Goal: Task Accomplishment & Management: Use online tool/utility

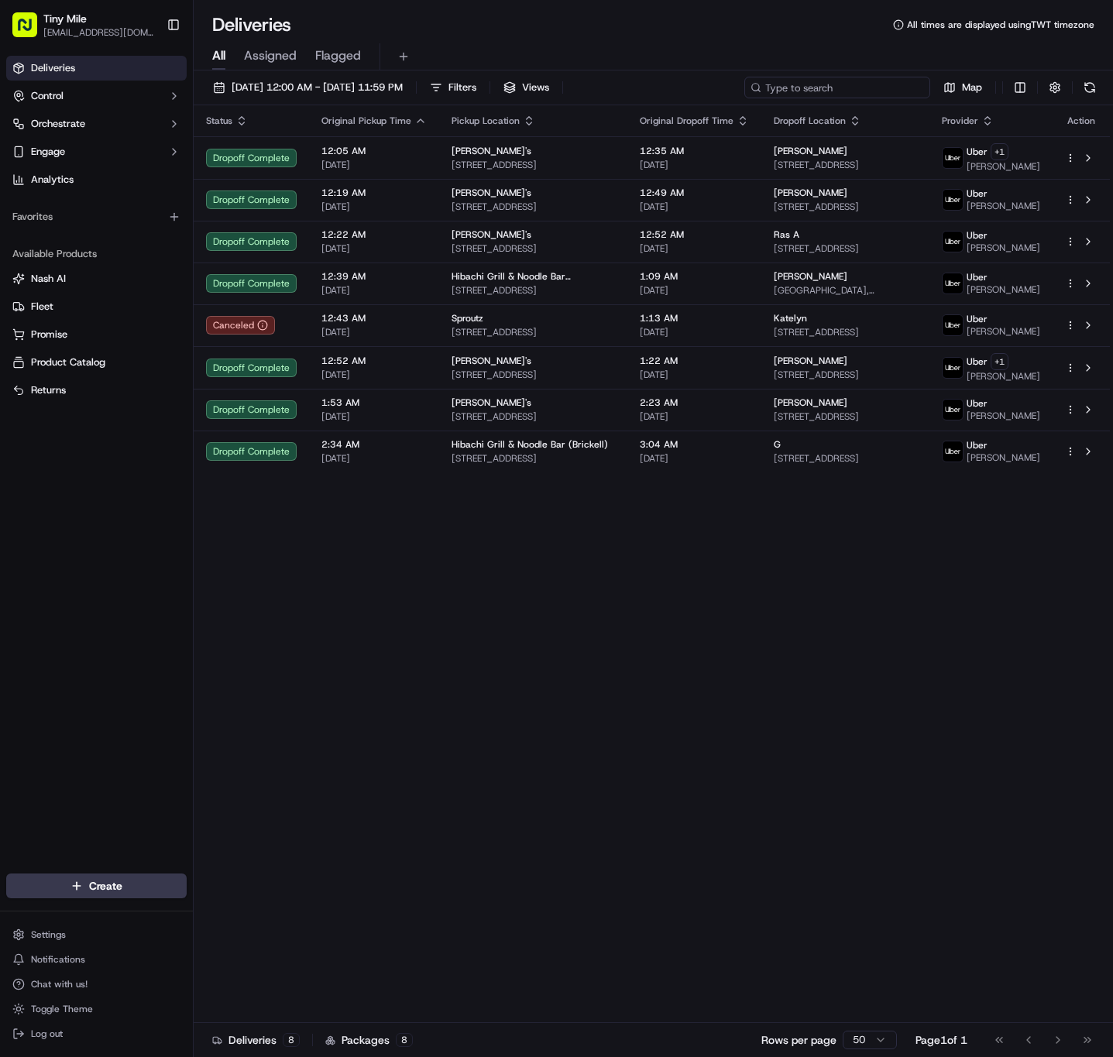
click at [839, 86] on input at bounding box center [837, 88] width 186 height 22
paste input "Simi"
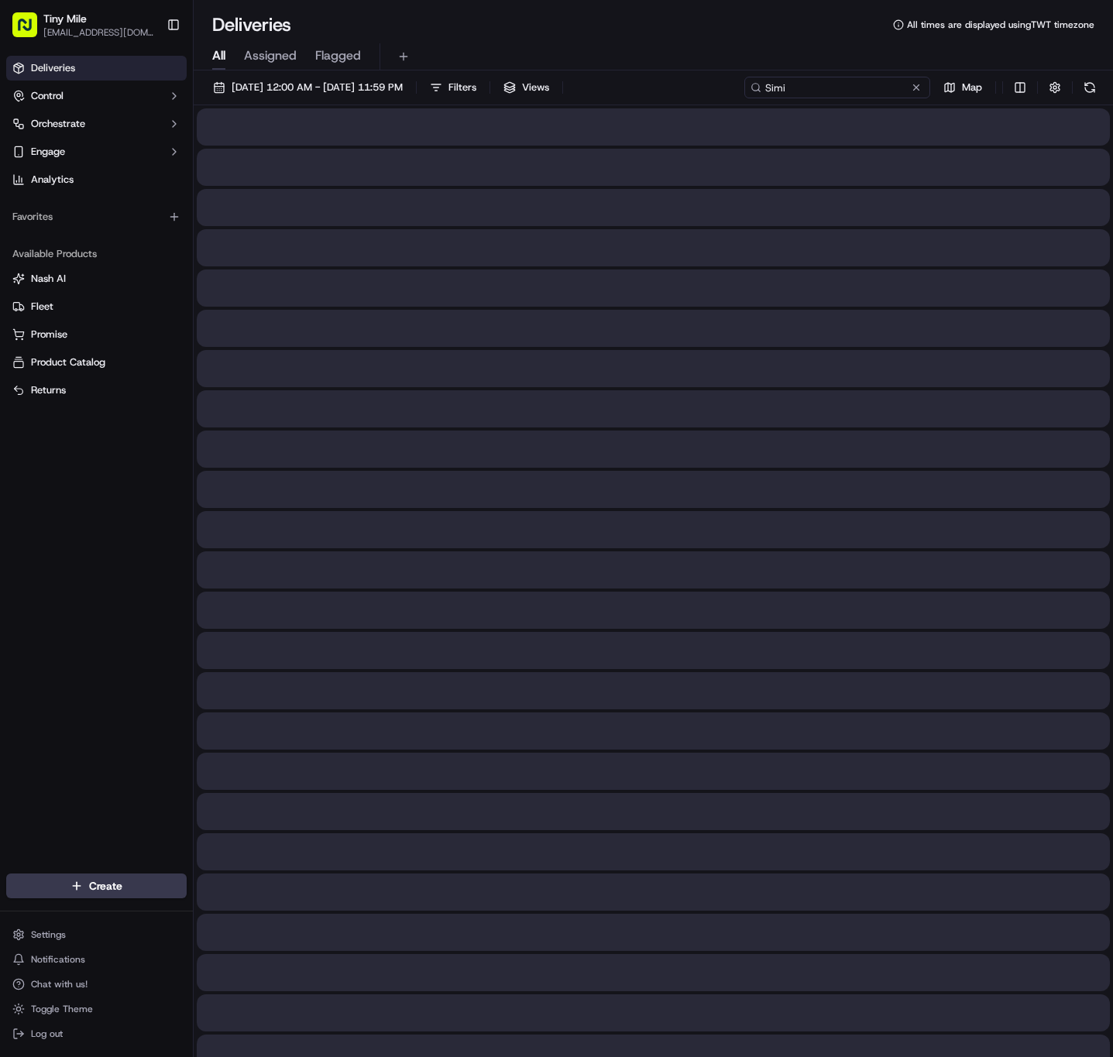
type input "Simi"
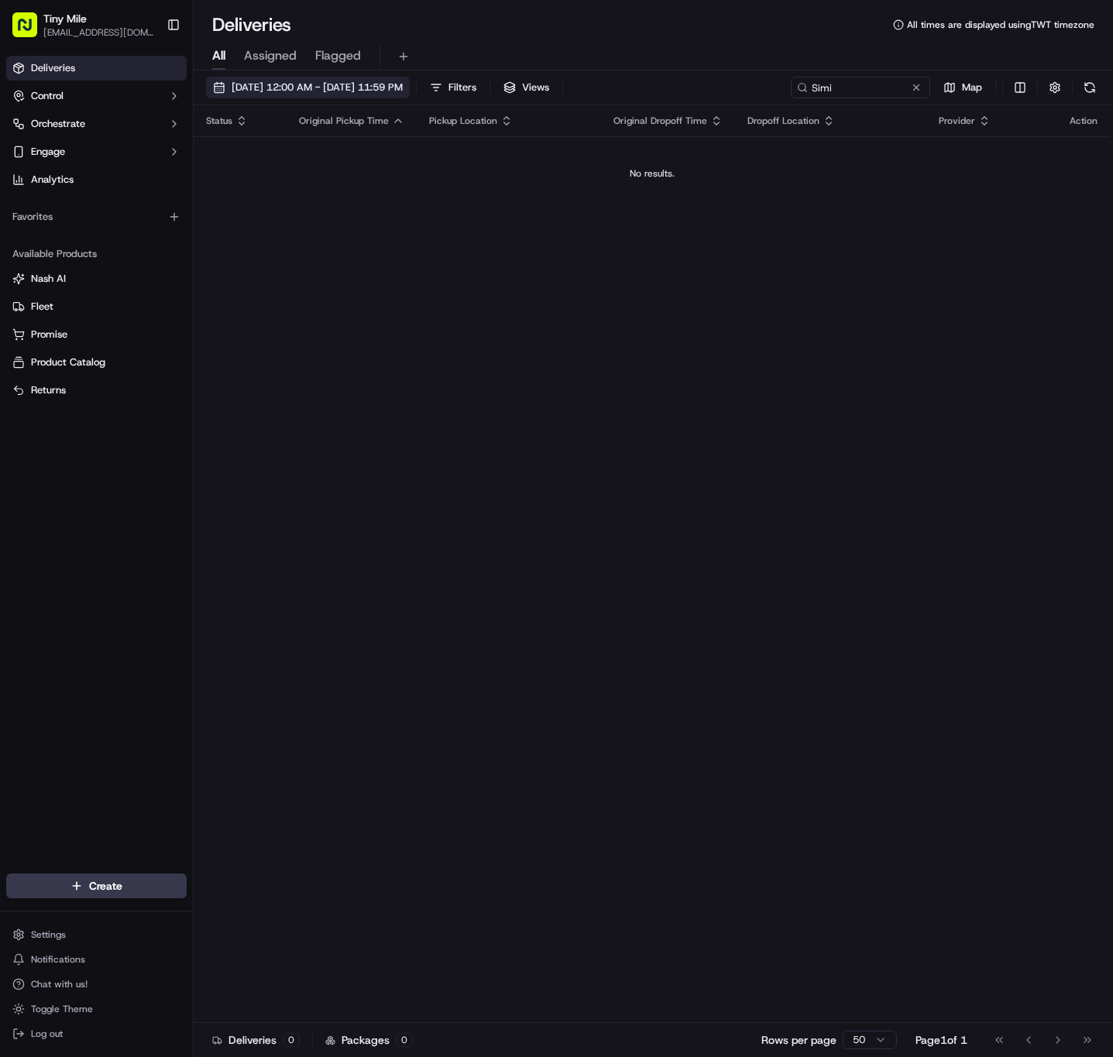
click at [403, 87] on span "[DATE] 12:00 AM - [DATE] 11:59 PM" at bounding box center [317, 88] width 171 height 14
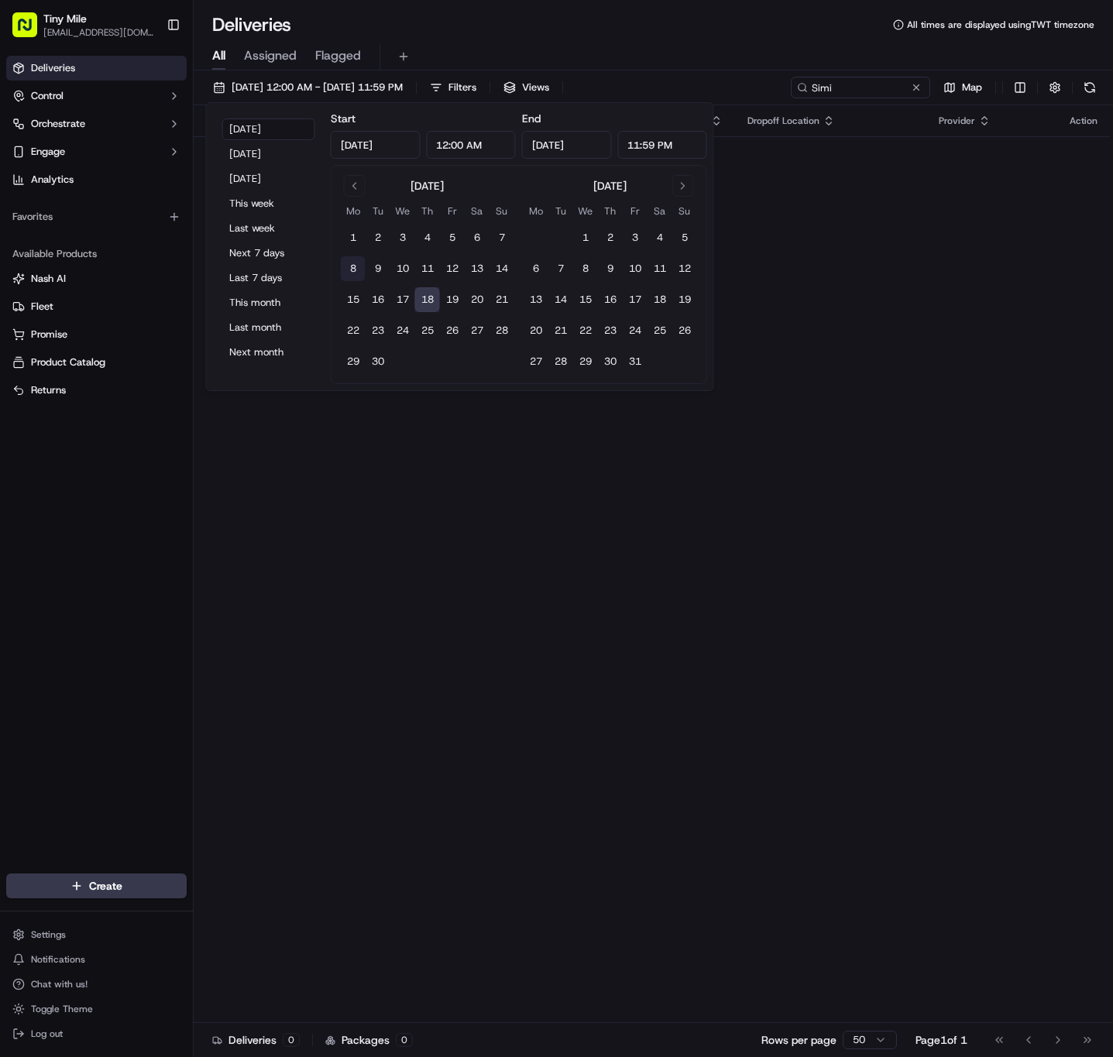
click at [360, 269] on button "8" at bounding box center [353, 268] width 25 height 25
type input "[DATE]"
click at [377, 269] on button "9" at bounding box center [378, 268] width 25 height 25
type input "[DATE]"
click at [402, 272] on button "10" at bounding box center [402, 268] width 25 height 25
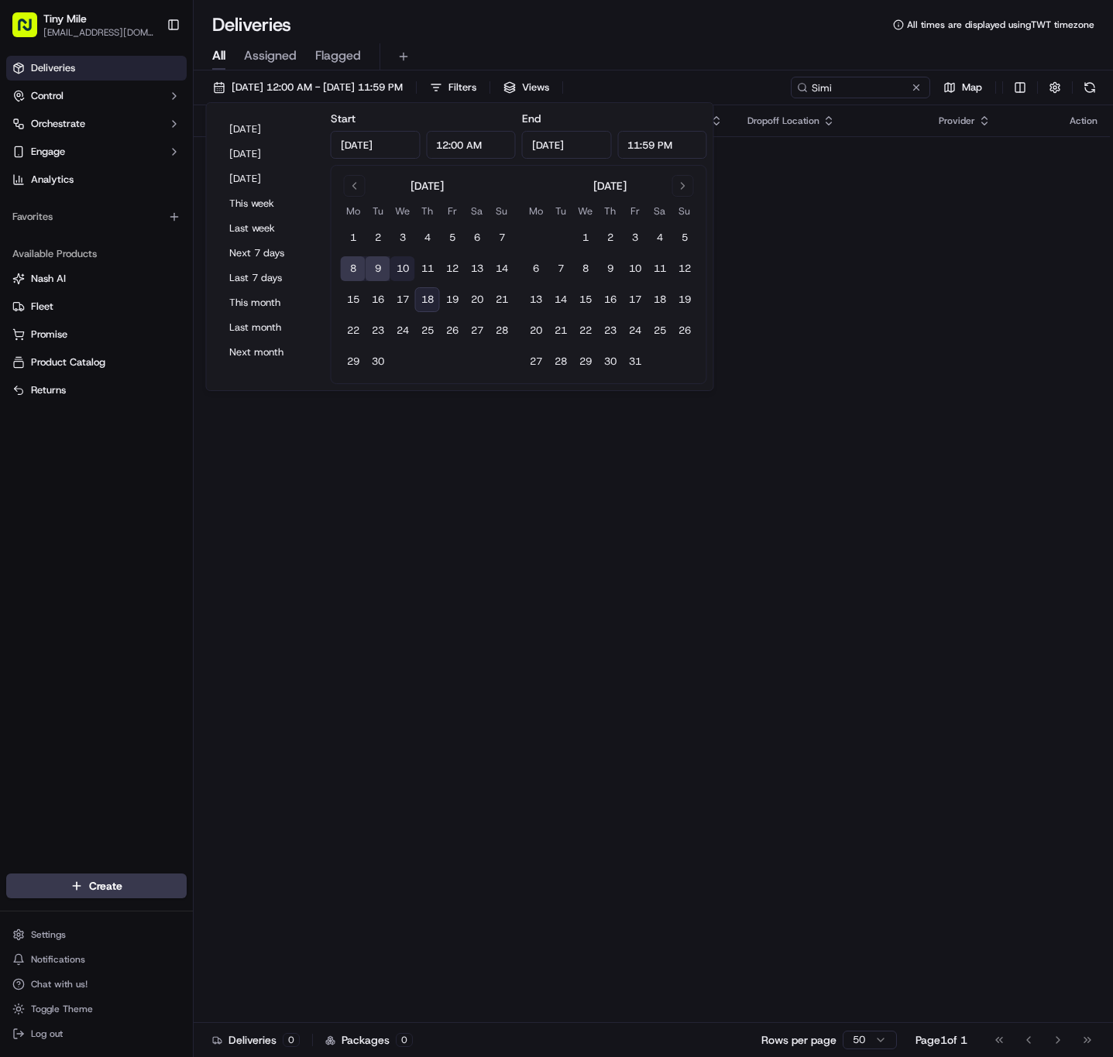
type input "[DATE]"
click at [347, 273] on button "8" at bounding box center [353, 268] width 25 height 25
click at [502, 269] on button "14" at bounding box center [501, 268] width 25 height 25
type input "[DATE]"
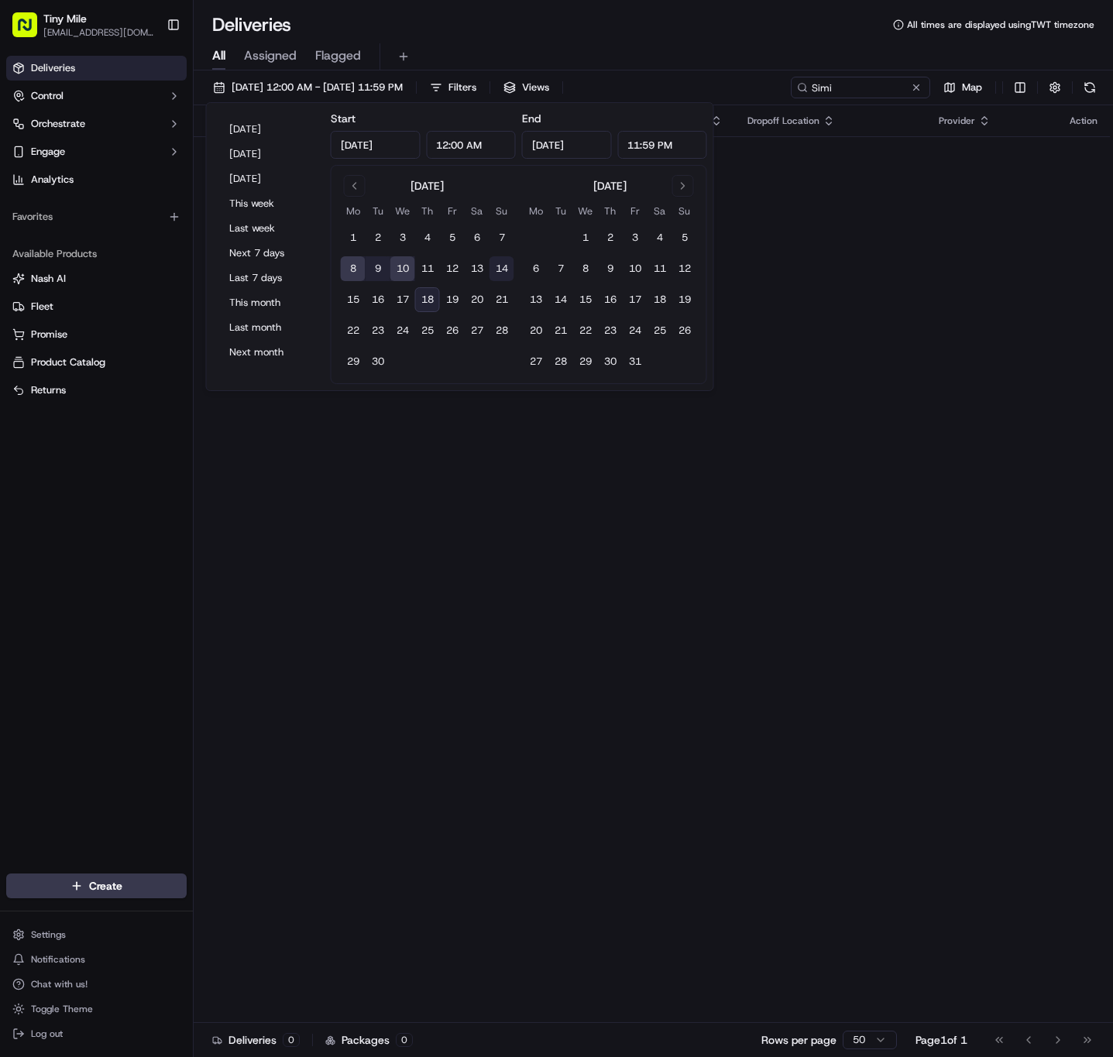
type input "[DATE]"
click at [360, 268] on button "8" at bounding box center [353, 268] width 25 height 25
type input "[DATE]"
click at [815, 39] on div "All Assigned Flagged" at bounding box center [653, 53] width 919 height 33
